Goal: Information Seeking & Learning: Learn about a topic

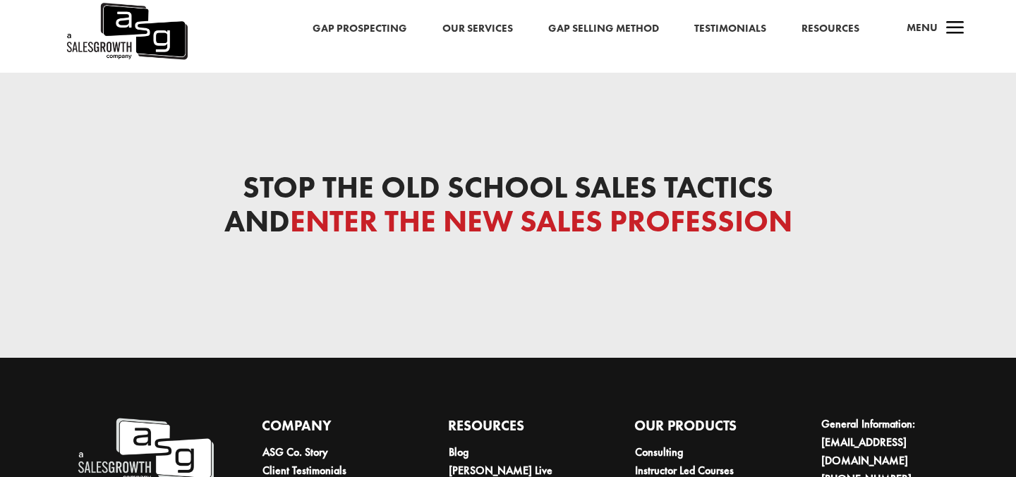
scroll to position [4654, 0]
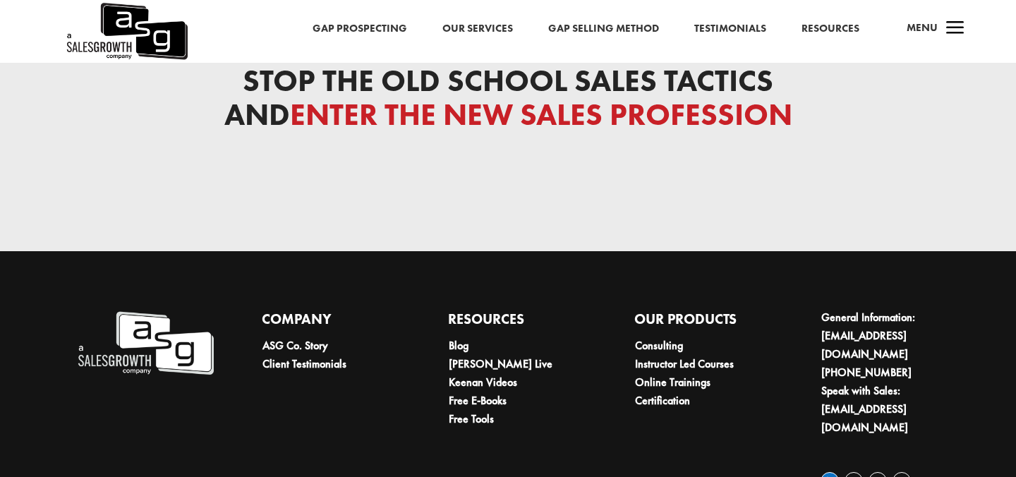
click at [825, 472] on link "Follow" at bounding box center [830, 481] width 18 height 18
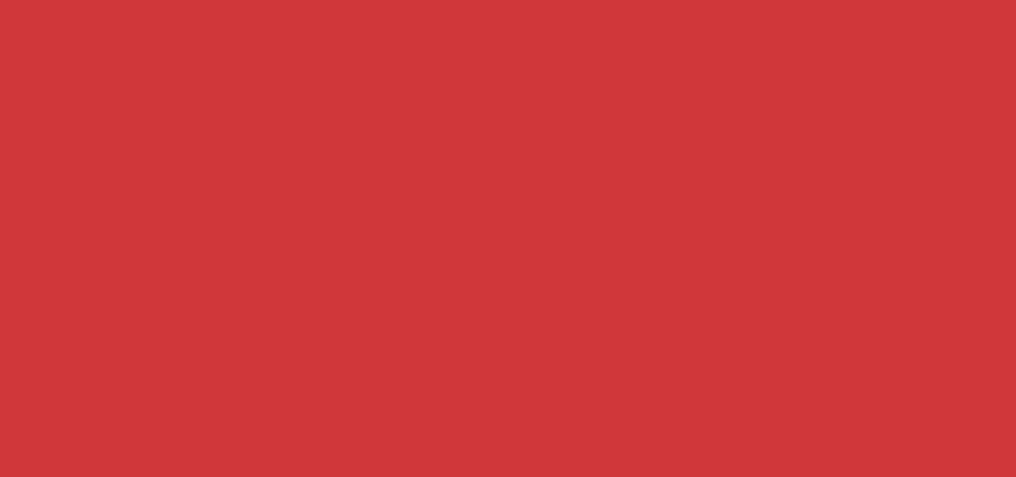
scroll to position [0, 0]
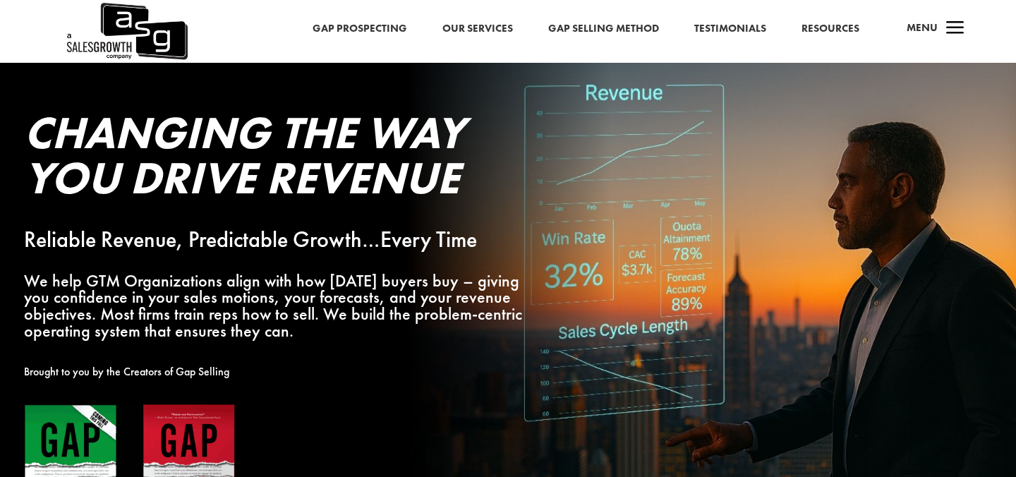
click at [936, 37] on h4 "Menu" at bounding box center [922, 32] width 31 height 34
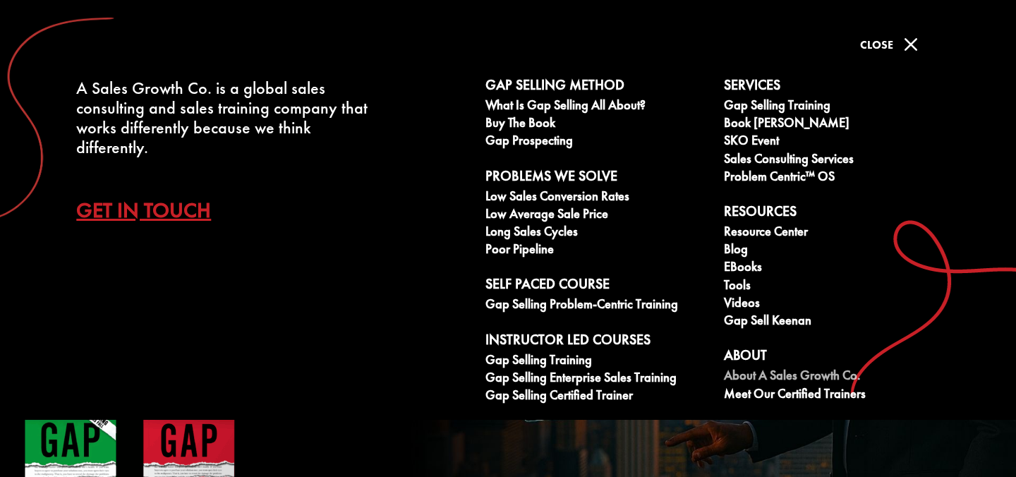
click at [787, 378] on link "About A Sales Growth Co." at bounding box center [835, 377] width 223 height 18
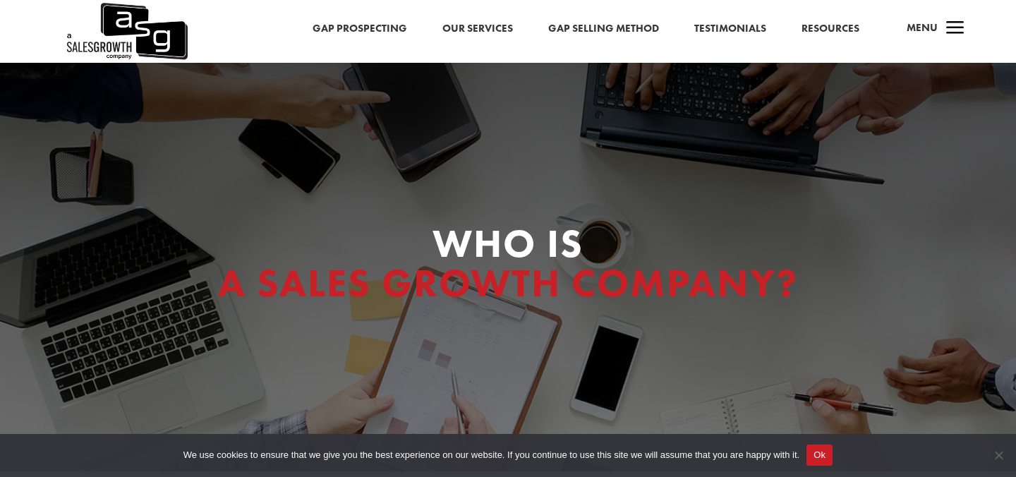
click at [629, 30] on link "Gap Selling Method" at bounding box center [603, 29] width 111 height 18
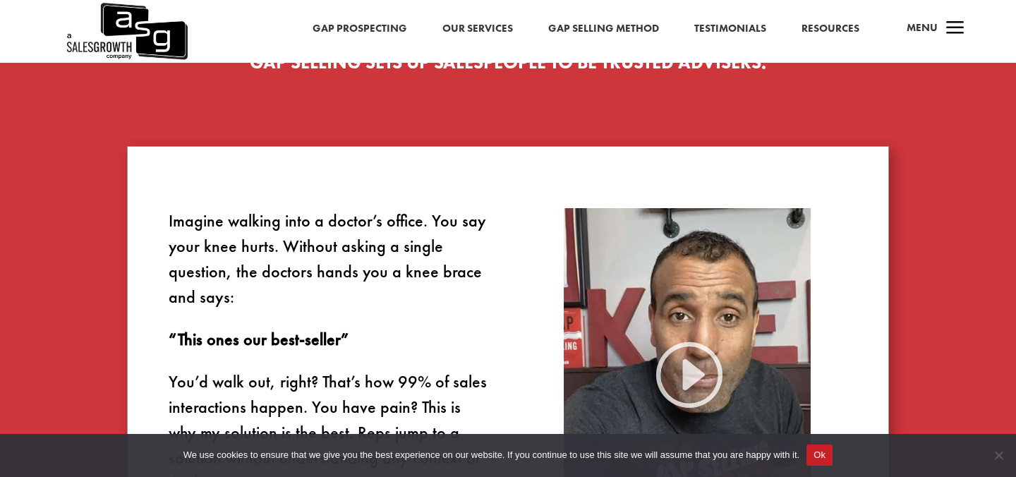
scroll to position [725, 0]
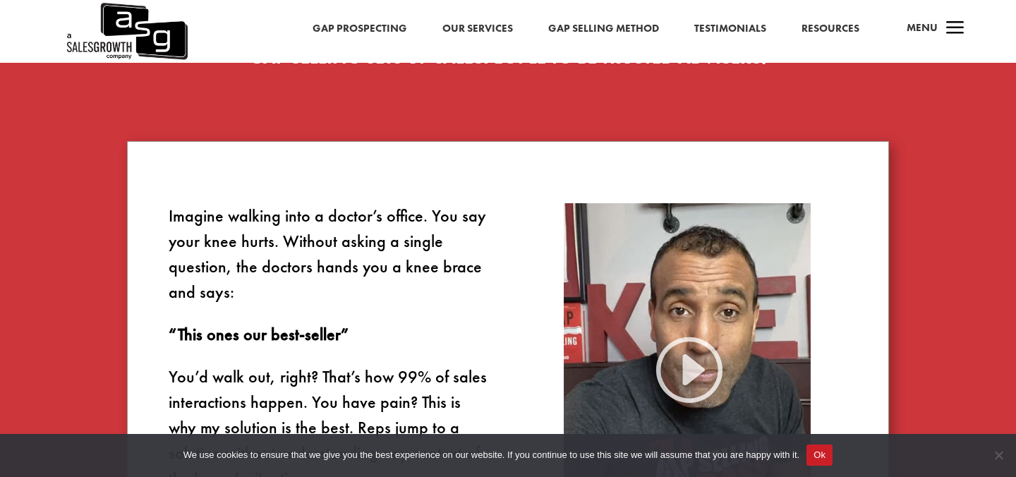
click at [833, 455] on button "Ok" at bounding box center [820, 455] width 26 height 21
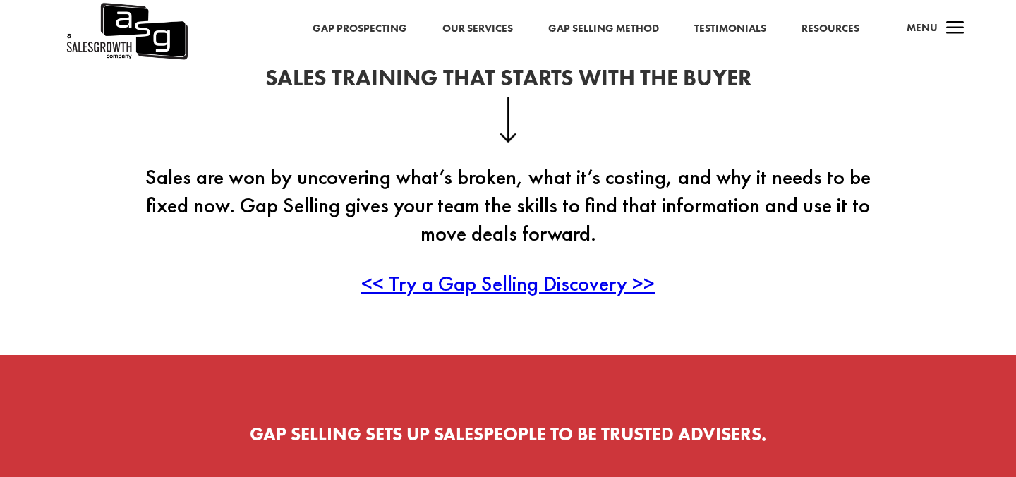
scroll to position [388, 0]
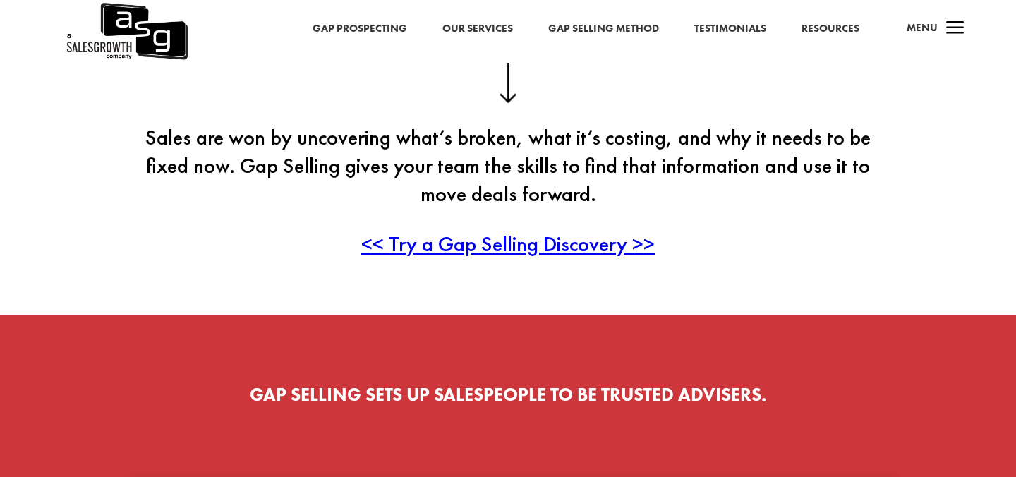
click at [469, 244] on span "<< Try a Gap Selling Discovery >>" at bounding box center [508, 244] width 294 height 28
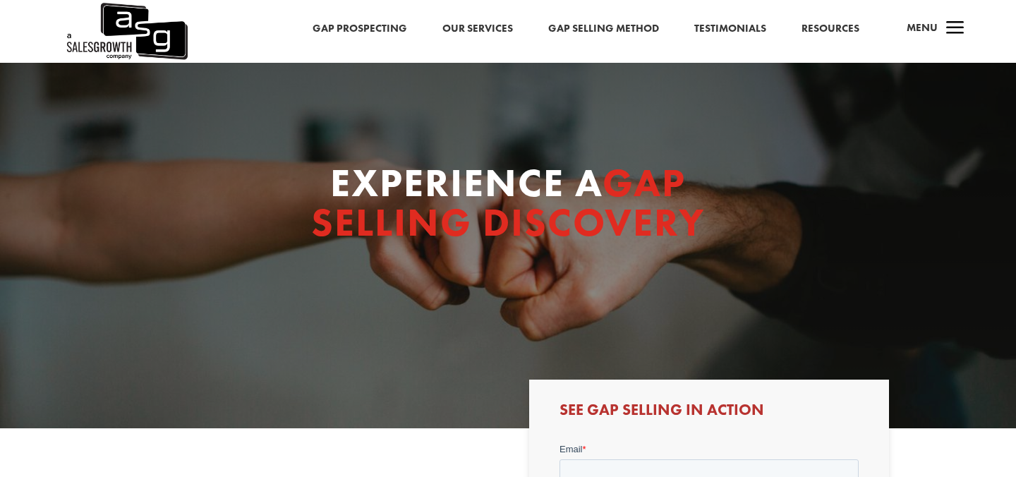
click at [245, 262] on div "Experience a Gap Selling Discovery" at bounding box center [508, 206] width 762 height 124
click at [709, 99] on div "Experience a Gap Selling Discovery" at bounding box center [508, 246] width 1016 height 366
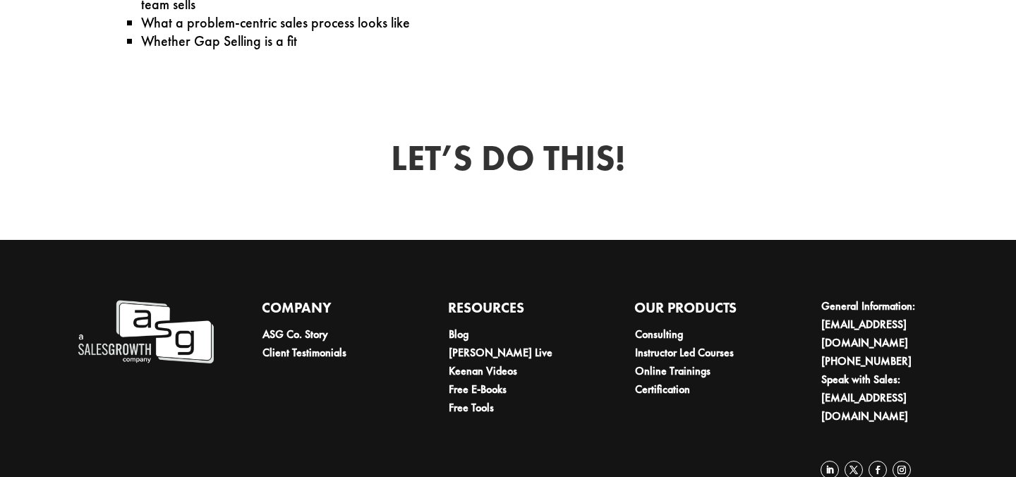
scroll to position [921, 0]
